Goal: Task Accomplishment & Management: Use online tool/utility

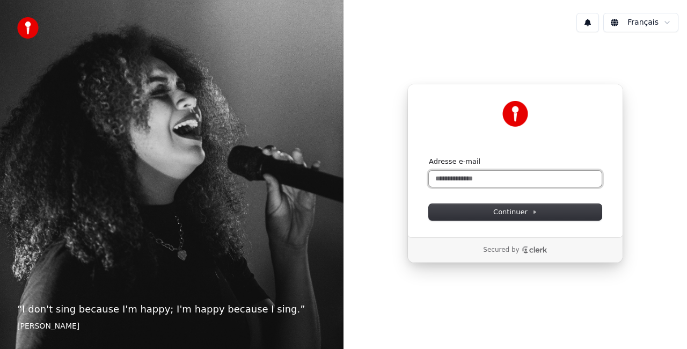
click at [532, 176] on input "Adresse e-mail" at bounding box center [515, 179] width 173 height 16
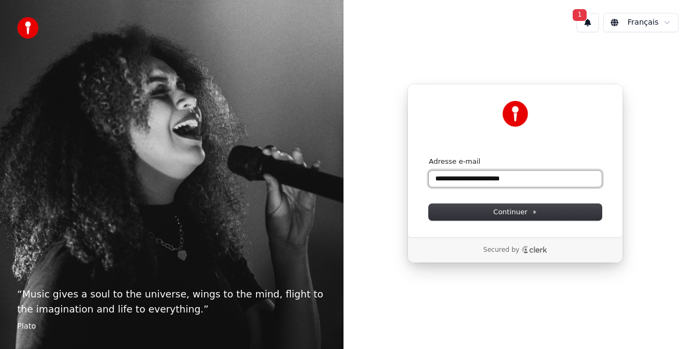
click at [429, 157] on button "submit" at bounding box center [429, 157] width 0 height 0
type input "**********"
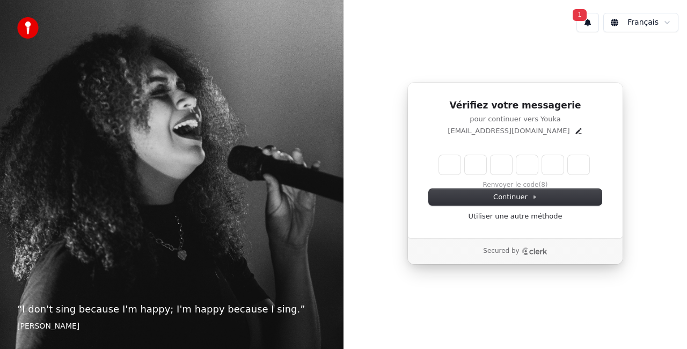
type input "*"
type input "**"
type input "*"
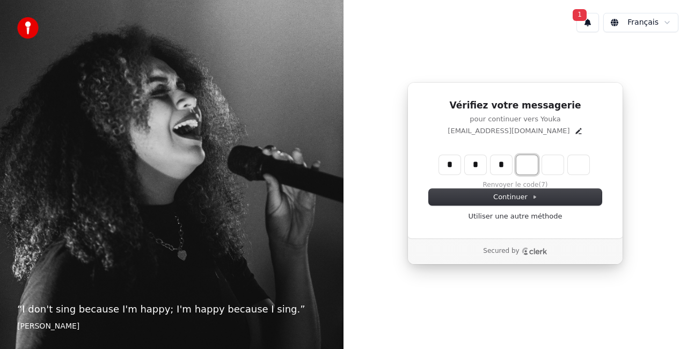
type input "***"
type input "*"
type input "****"
type input "*"
type input "******"
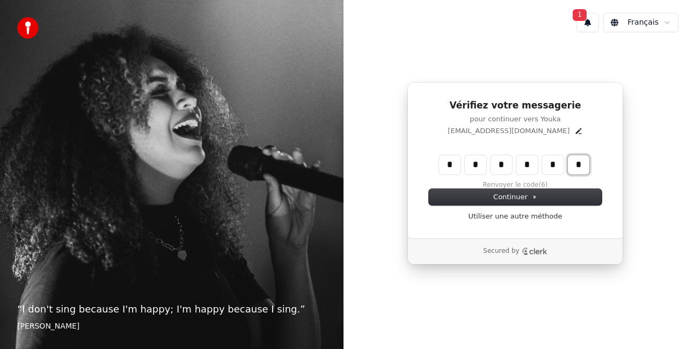
type input "*"
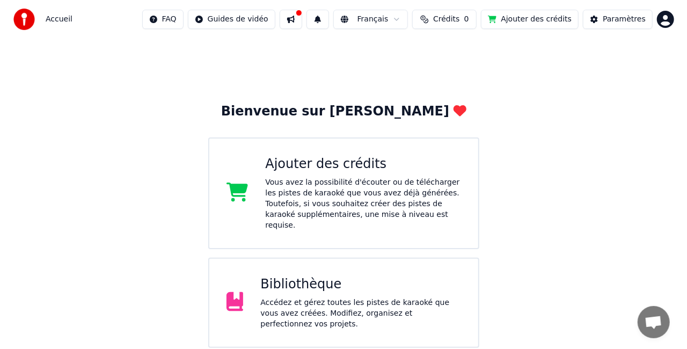
scroll to position [83, 0]
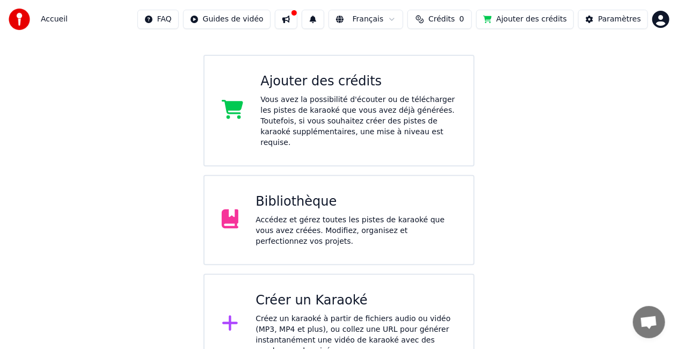
click at [403, 313] on div "Créez un karaoké à partir de fichiers audio ou vidéo (MP3, MP4 et plus), ou col…" at bounding box center [355, 334] width 201 height 43
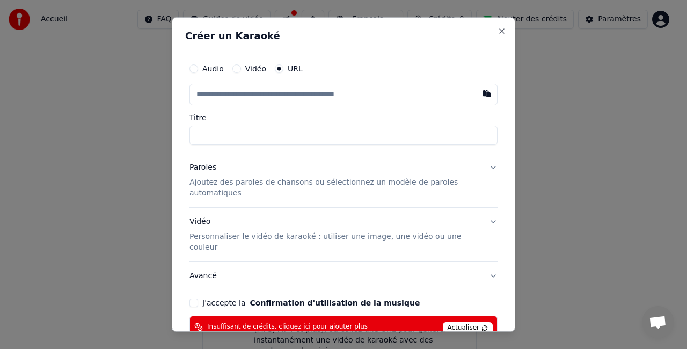
click at [192, 69] on button "Audio" at bounding box center [193, 68] width 9 height 9
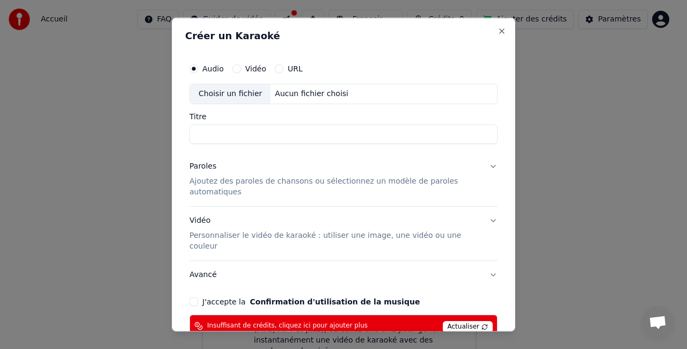
click at [275, 67] on button "URL" at bounding box center [279, 68] width 9 height 9
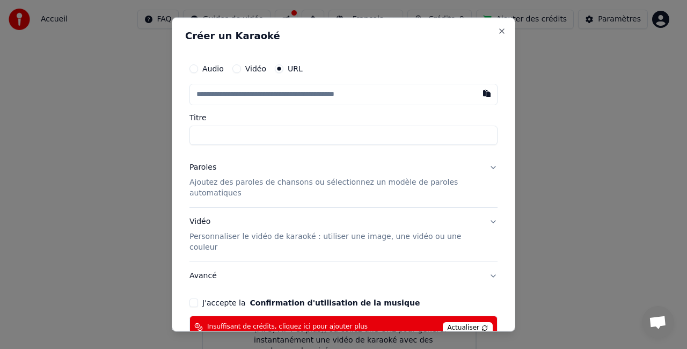
click at [380, 93] on input "text" at bounding box center [343, 94] width 308 height 21
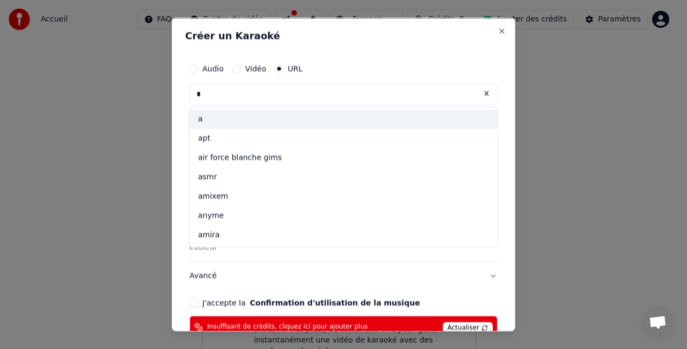
click at [408, 94] on input "*" at bounding box center [343, 94] width 308 height 21
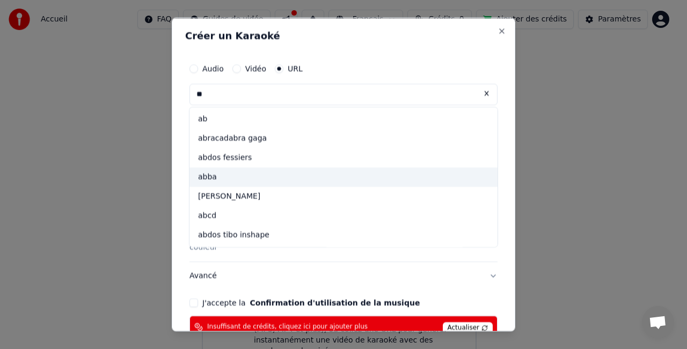
click at [307, 175] on div "abba" at bounding box center [343, 176] width 308 height 19
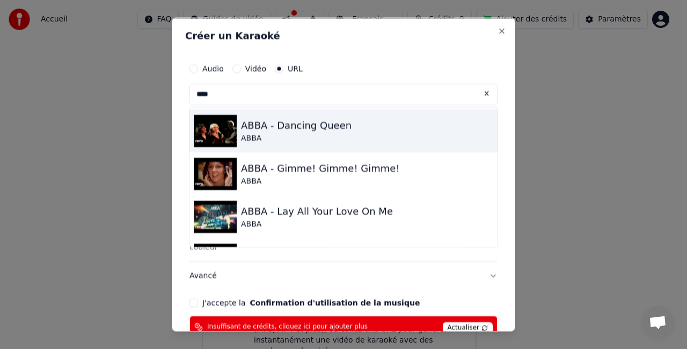
click at [287, 138] on div "ABBA" at bounding box center [296, 138] width 111 height 11
type input "**********"
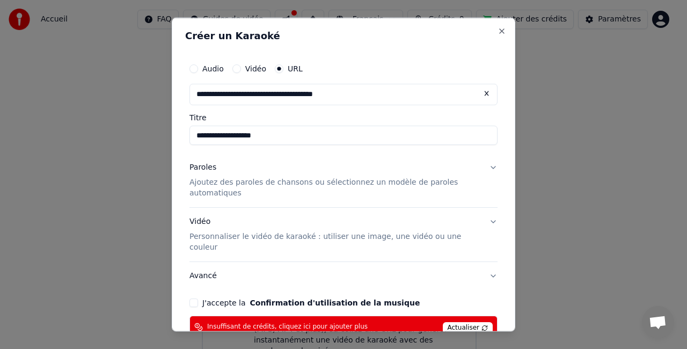
click at [347, 182] on p "Ajoutez des paroles de chansons ou sélectionnez un modèle de paroles automatiqu…" at bounding box center [334, 187] width 291 height 21
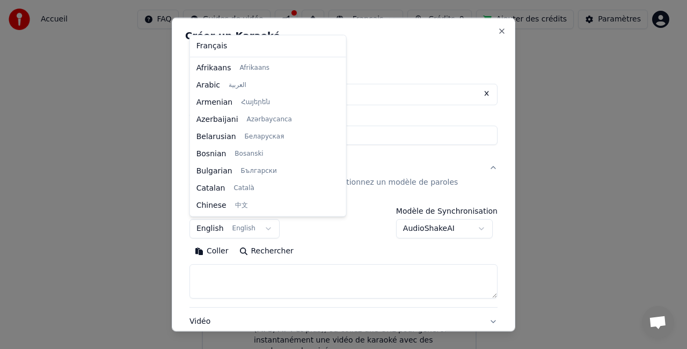
click at [266, 225] on body "**********" at bounding box center [339, 145] width 678 height 457
select select "**"
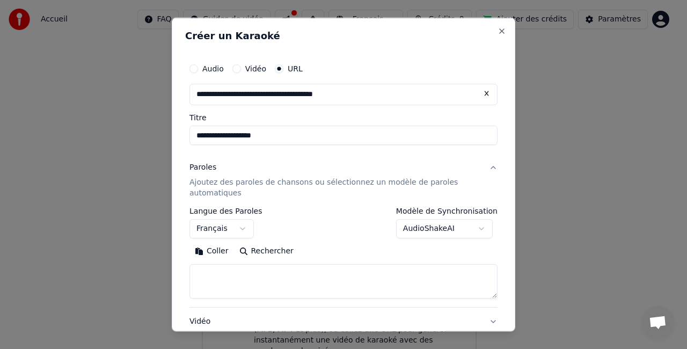
click at [205, 249] on button "Coller" at bounding box center [211, 250] width 45 height 17
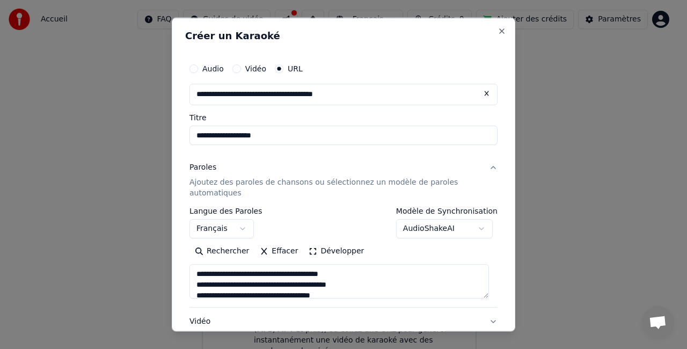
scroll to position [21, 0]
click at [370, 284] on textarea at bounding box center [338, 280] width 299 height 34
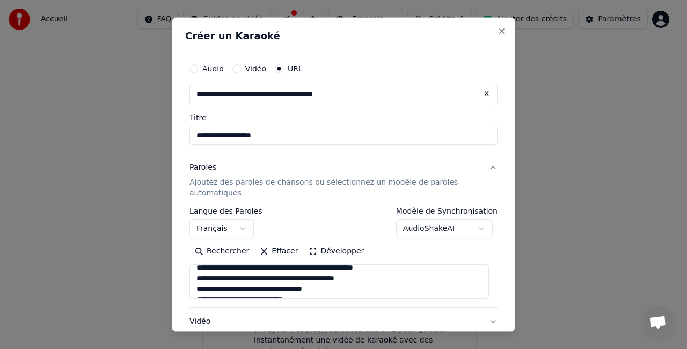
scroll to position [75, 0]
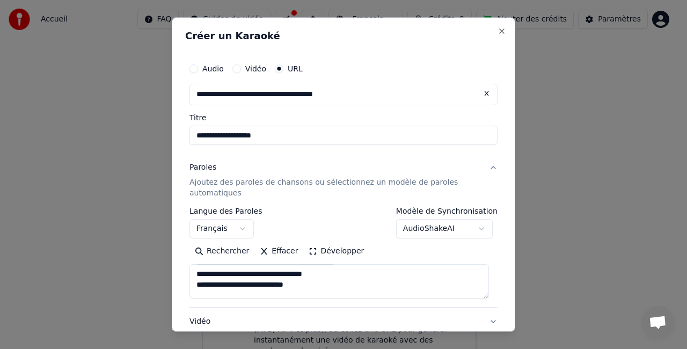
click at [383, 282] on textarea at bounding box center [338, 280] width 299 height 34
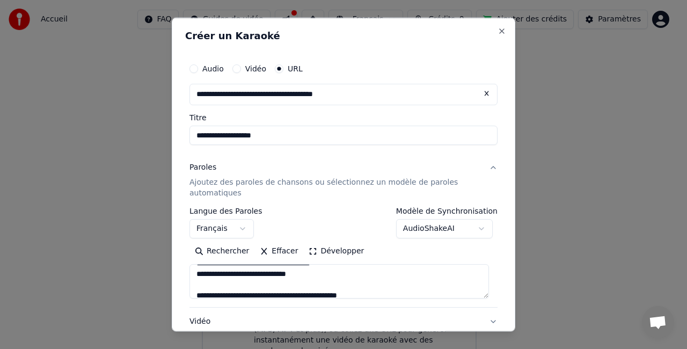
click at [358, 281] on textarea at bounding box center [338, 280] width 299 height 34
click at [328, 274] on textarea at bounding box center [338, 280] width 299 height 34
click at [364, 279] on textarea at bounding box center [338, 280] width 299 height 34
click at [354, 275] on textarea at bounding box center [338, 280] width 299 height 34
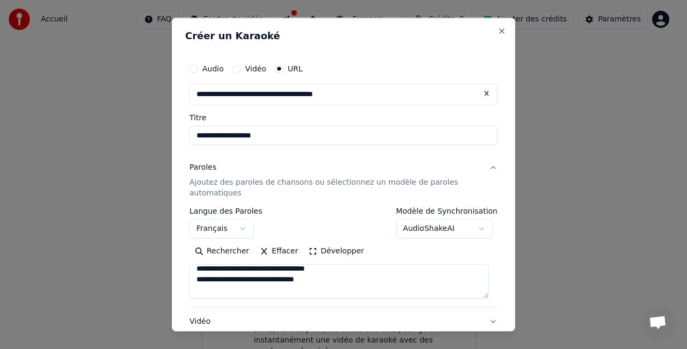
scroll to position [225, 0]
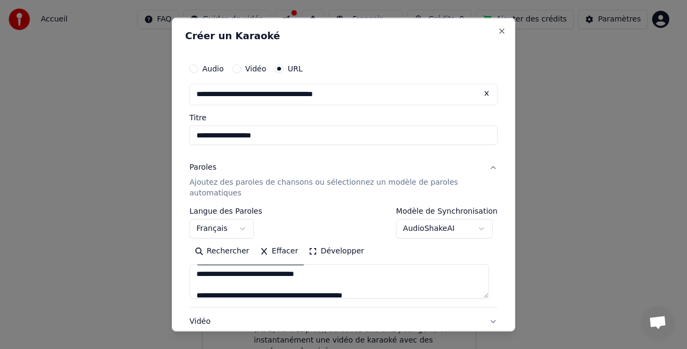
click at [339, 275] on textarea at bounding box center [338, 280] width 299 height 34
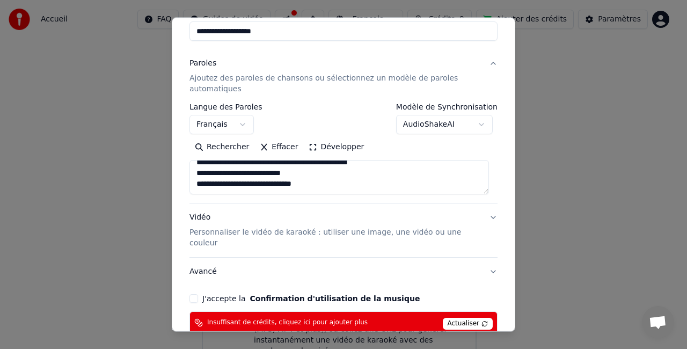
scroll to position [153, 0]
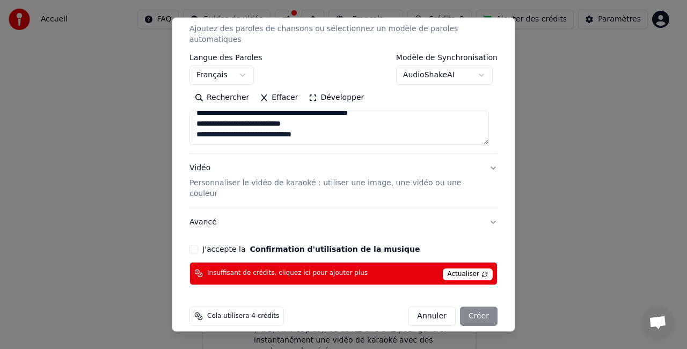
type textarea "**********"
click at [193, 245] on button "J'accepte la Confirmation d'utilisation de la musique" at bounding box center [193, 249] width 9 height 9
click at [481, 309] on div "Annuler Créer" at bounding box center [453, 315] width 90 height 19
click at [454, 268] on span "Actualiser" at bounding box center [468, 274] width 50 height 12
click at [231, 312] on span "Cela utilisera 4 crédits" at bounding box center [243, 316] width 72 height 9
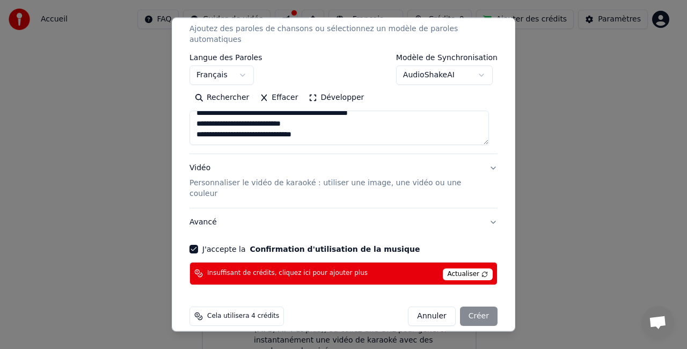
click at [482, 306] on div "Annuler Créer" at bounding box center [453, 315] width 90 height 19
click at [241, 312] on span "Cela utilisera 4 crédits" at bounding box center [243, 316] width 72 height 9
click at [474, 268] on span "Actualiser" at bounding box center [468, 274] width 50 height 12
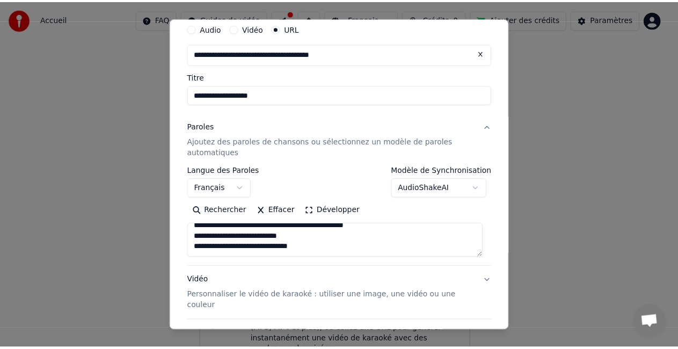
scroll to position [0, 0]
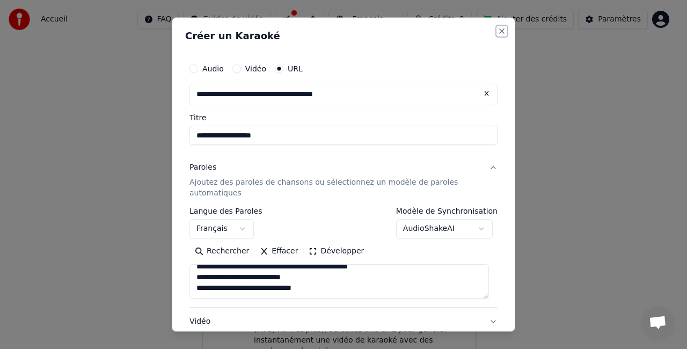
click at [497, 33] on button "Close" at bounding box center [501, 31] width 9 height 9
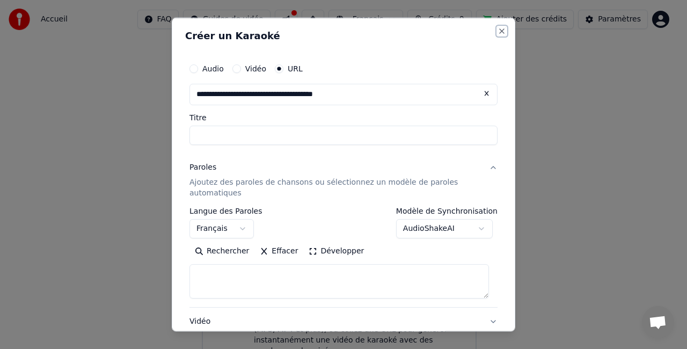
select select
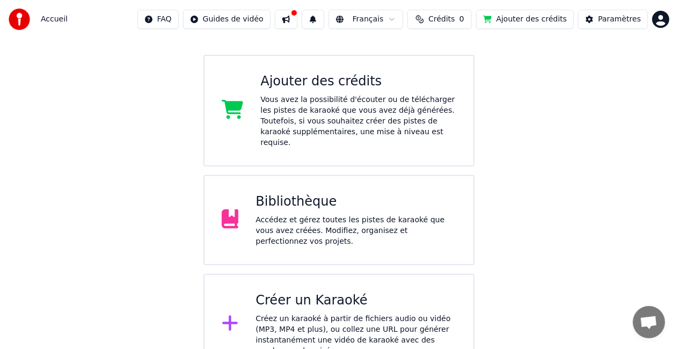
click at [527, 17] on button "Ajouter des crédits" at bounding box center [525, 19] width 98 height 19
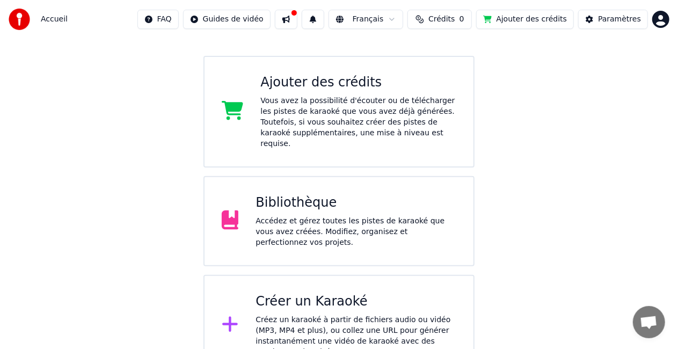
scroll to position [83, 0]
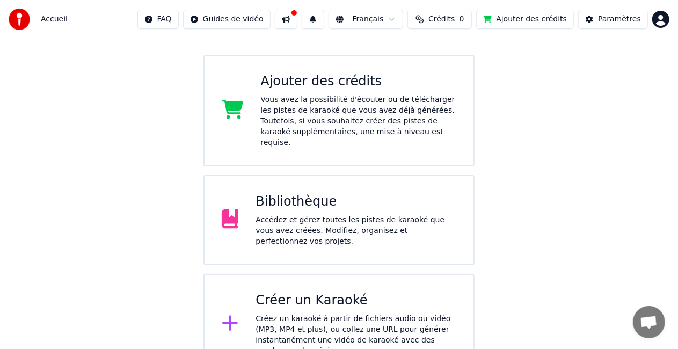
click at [496, 21] on button "Ajouter des crédits" at bounding box center [525, 19] width 98 height 19
click at [442, 21] on button "Crédits 0" at bounding box center [439, 19] width 64 height 19
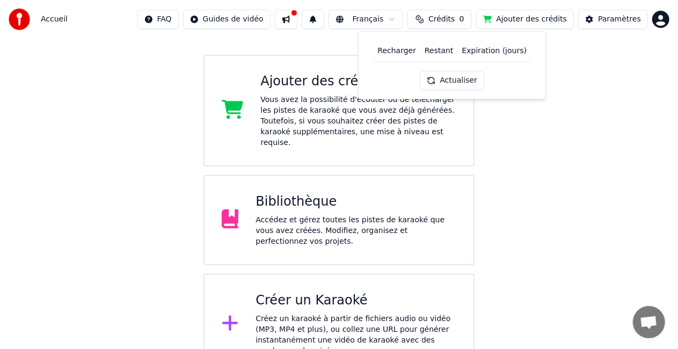
click at [401, 54] on th "Recharger" at bounding box center [396, 50] width 47 height 21
click at [457, 82] on button "Actualiser" at bounding box center [452, 80] width 64 height 19
click at [411, 56] on th "Recharger" at bounding box center [396, 50] width 47 height 21
click at [537, 22] on button "Ajouter des crédits" at bounding box center [525, 19] width 98 height 19
